Goal: Use online tool/utility: Utilize a website feature to perform a specific function

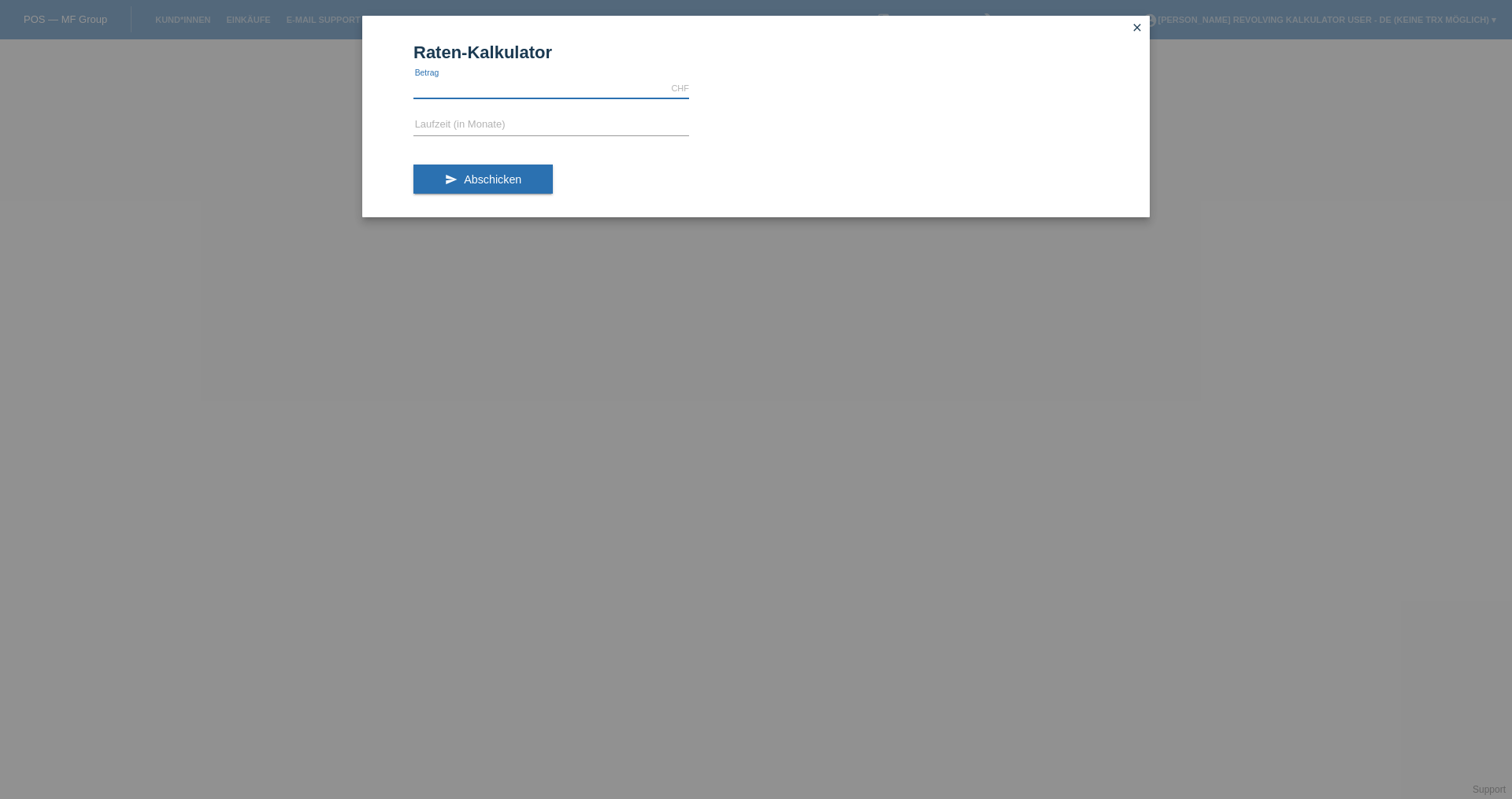
click at [524, 96] on input "text" at bounding box center [551, 89] width 276 height 20
paste input "299.40"
type input "299.40"
click at [508, 120] on input "text" at bounding box center [551, 126] width 276 height 20
type input "6"
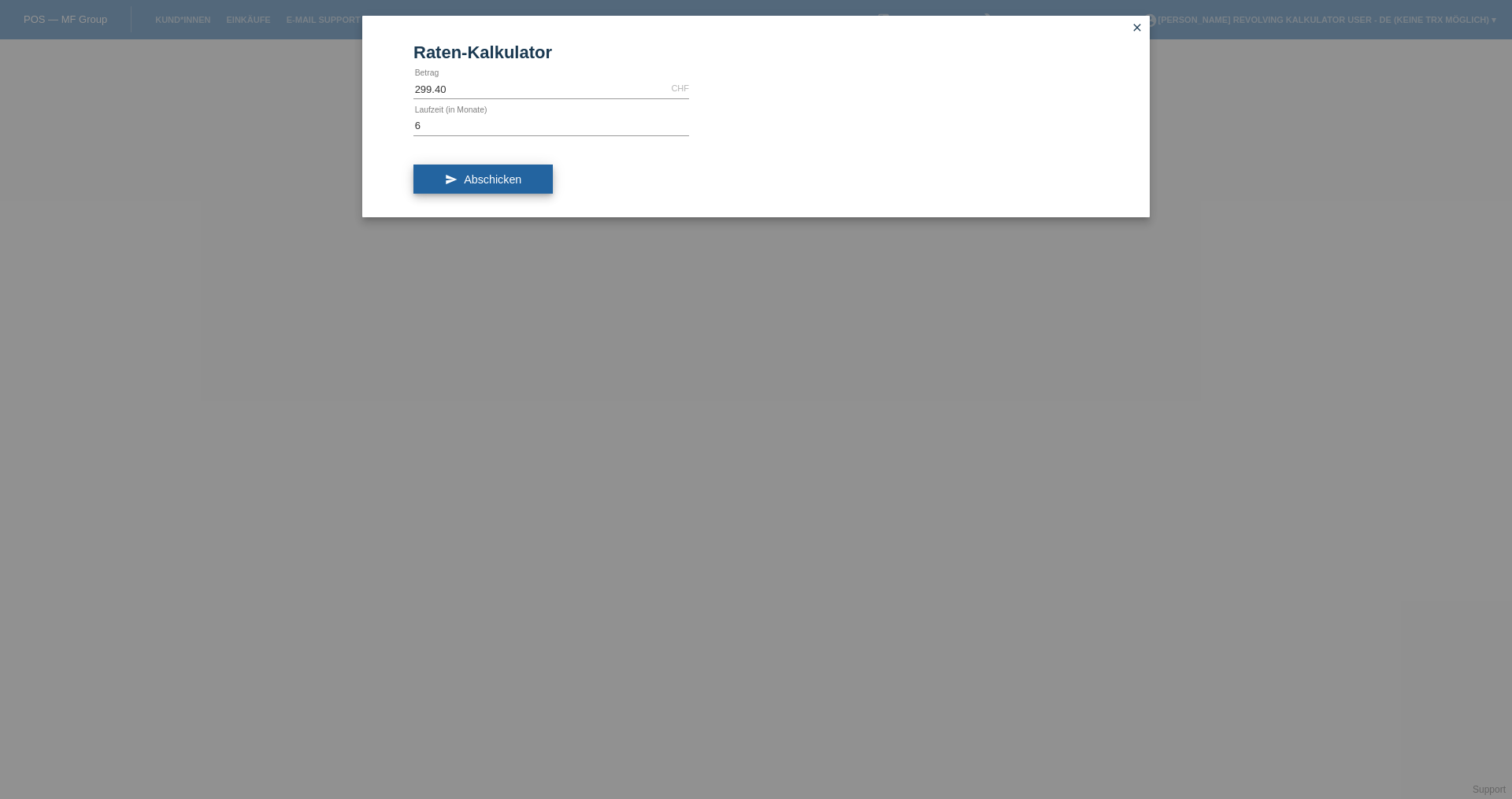
click at [516, 175] on span "Abschicken" at bounding box center [493, 179] width 58 height 13
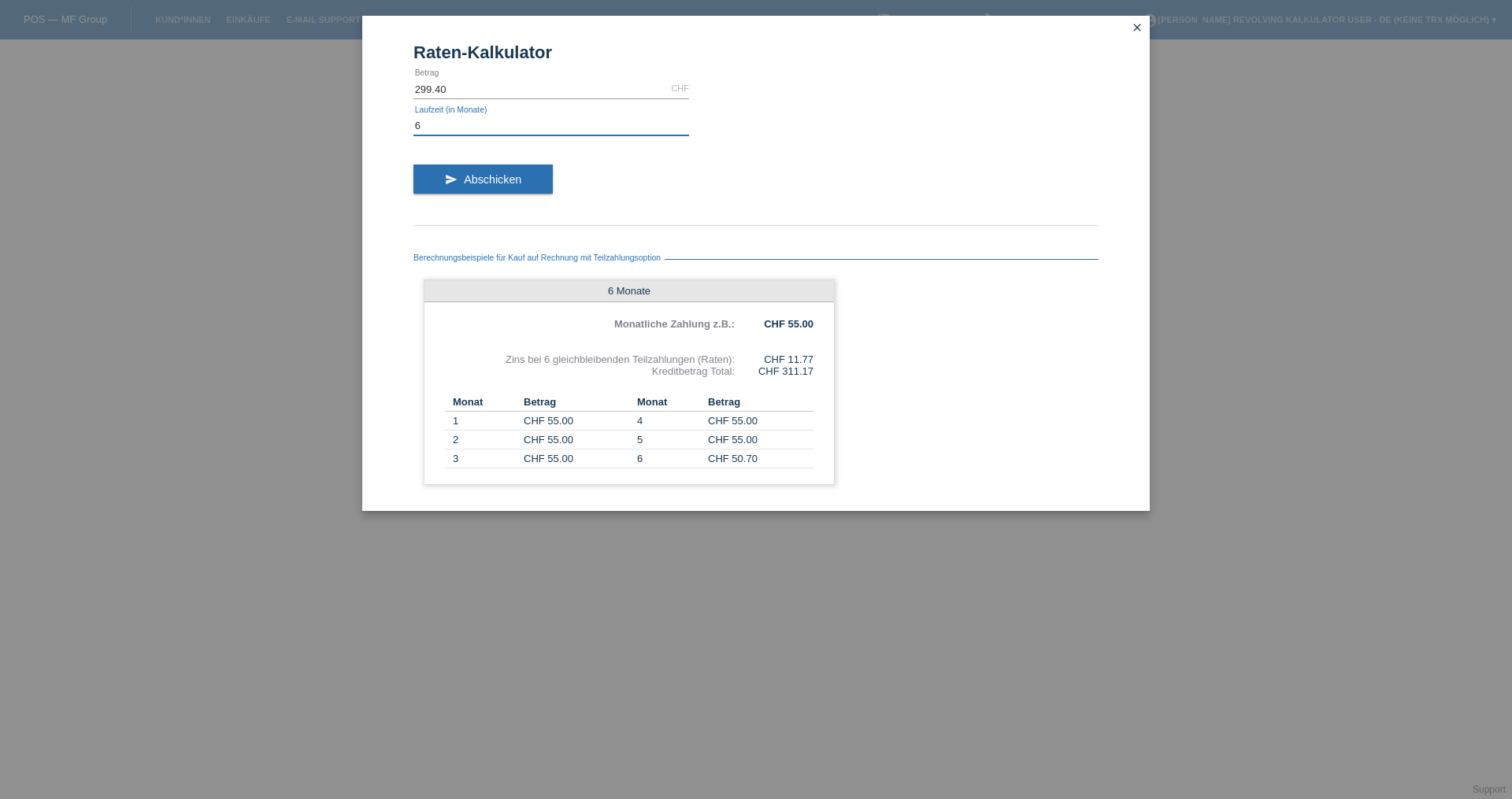
click at [467, 126] on input "6" at bounding box center [551, 126] width 276 height 20
type input "9"
click at [514, 182] on span "Abschicken" at bounding box center [493, 179] width 58 height 13
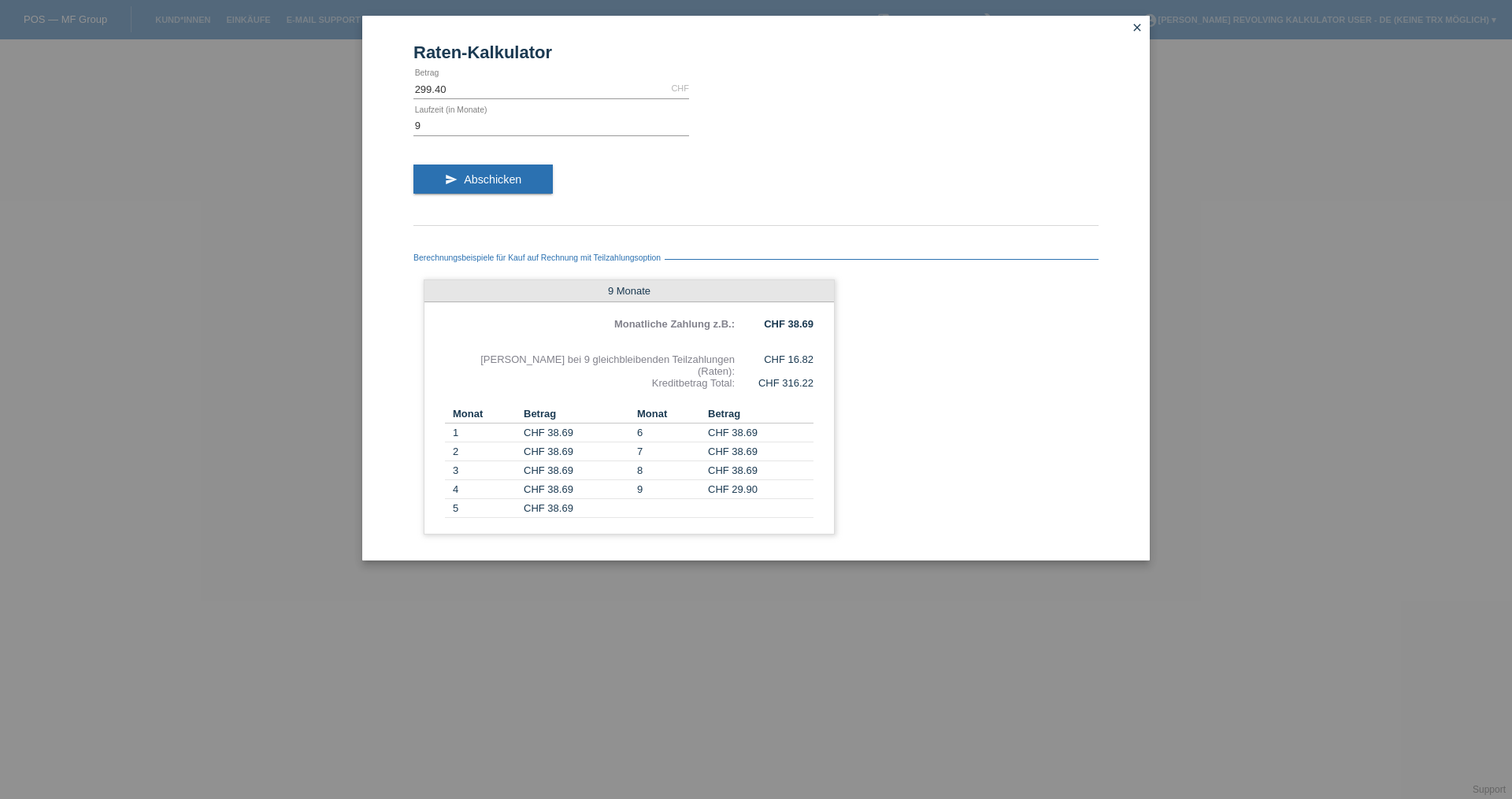
click at [1133, 24] on icon "close" at bounding box center [1136, 27] width 13 height 13
